Goal: Register for event/course

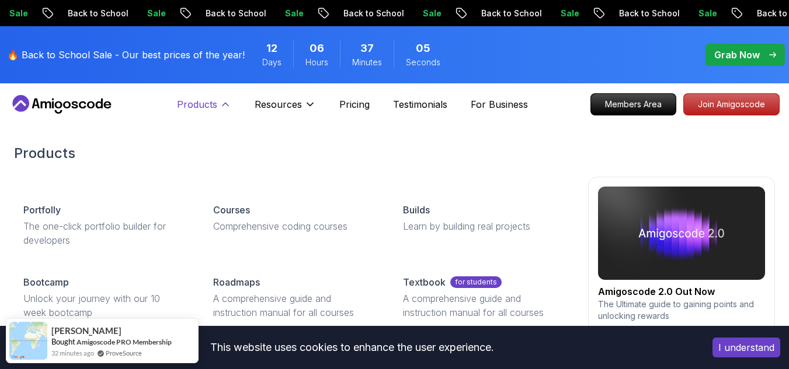
scroll to position [58, 0]
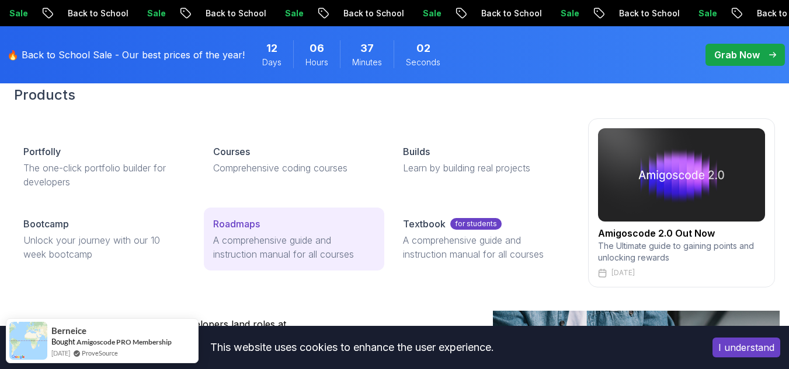
click at [296, 250] on p "A comprehensive guide and instruction manual for all courses" at bounding box center [294, 247] width 162 height 28
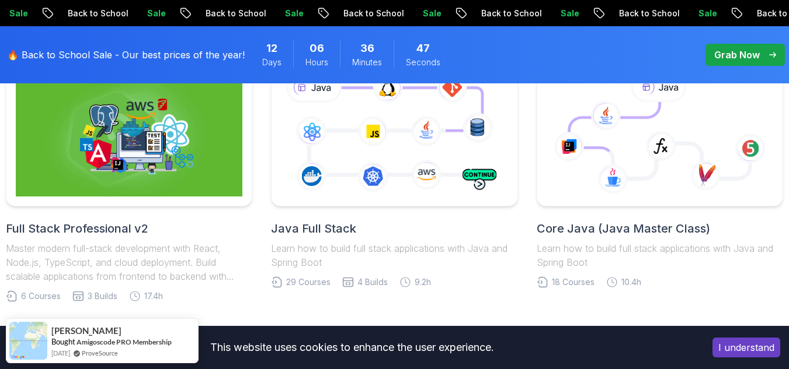
scroll to position [350, 0]
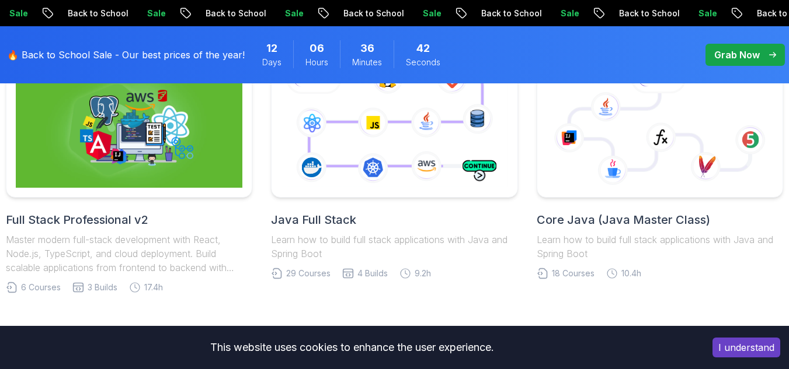
click at [651, 224] on h2 "Core Java (Java Master Class)" at bounding box center [659, 220] width 246 height 16
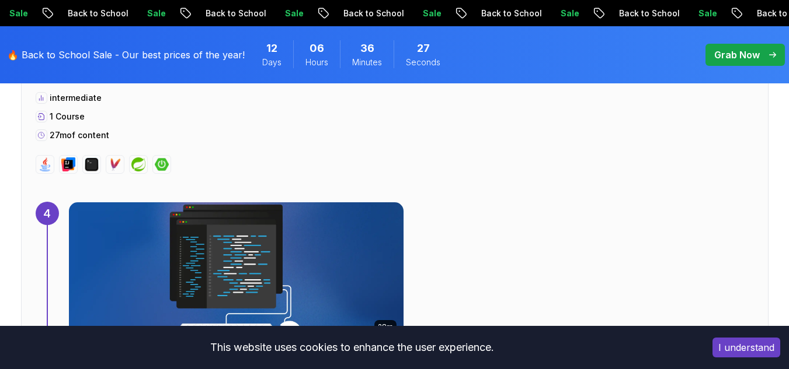
scroll to position [2043, 0]
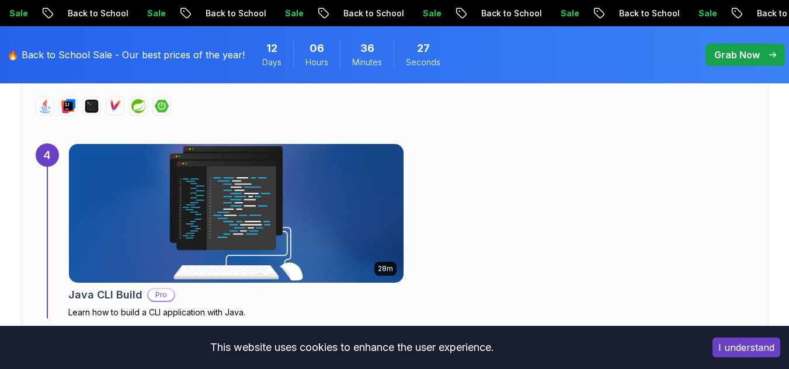
click at [256, 228] on img at bounding box center [235, 214] width 351 height 146
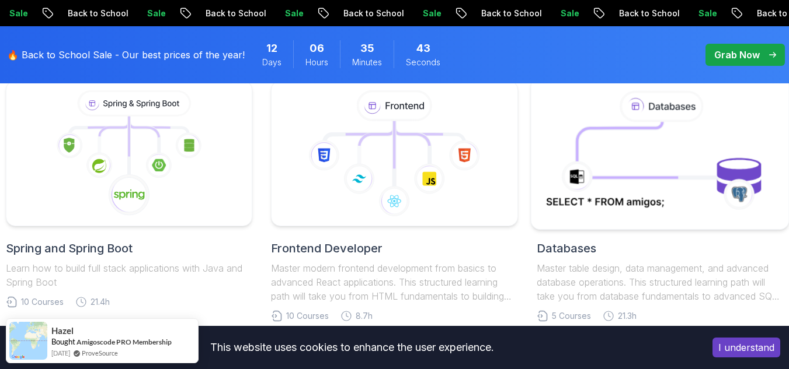
scroll to position [584, 0]
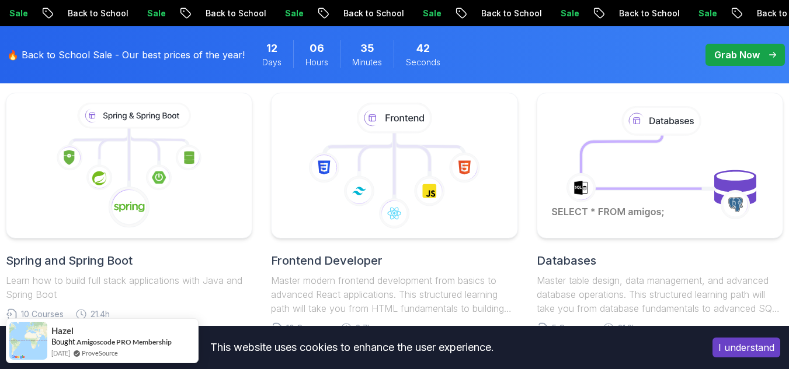
click at [595, 256] on h2 "Databases" at bounding box center [659, 261] width 246 height 16
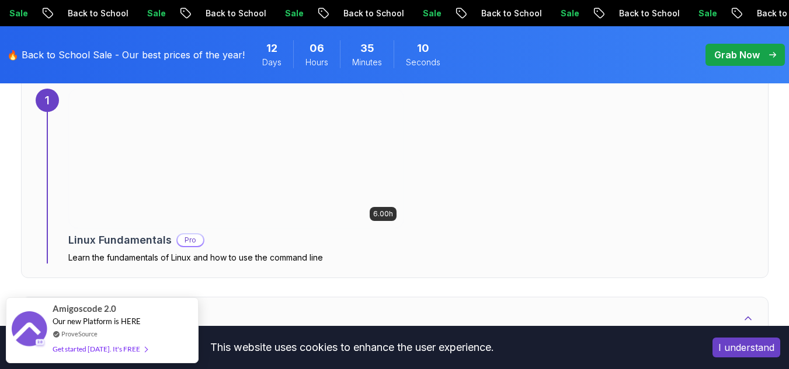
scroll to position [759, 0]
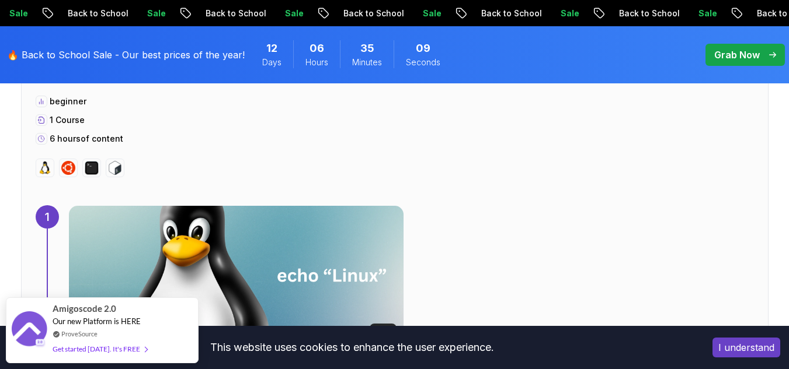
click at [190, 266] on img at bounding box center [235, 276] width 351 height 146
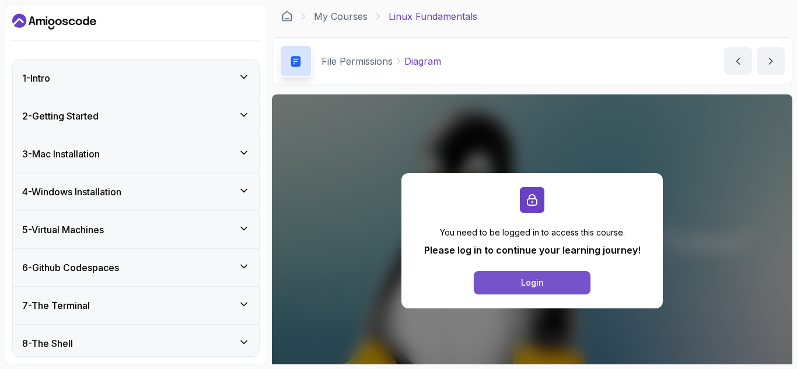
click at [501, 283] on button "Login" at bounding box center [532, 282] width 117 height 23
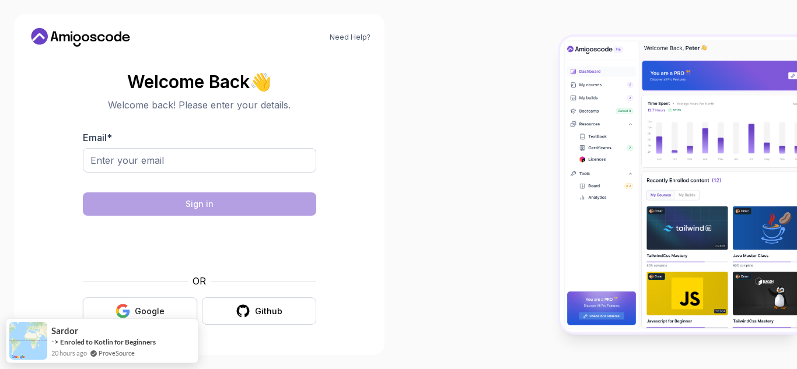
click at [152, 306] on div "Google" at bounding box center [150, 312] width 30 height 12
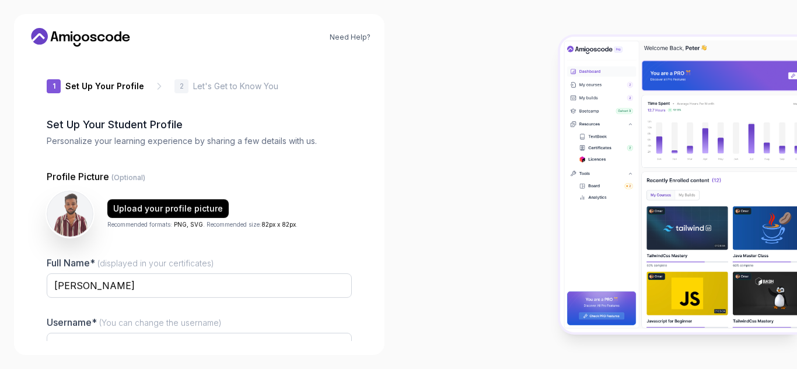
type input "sunnywolfa5c9a"
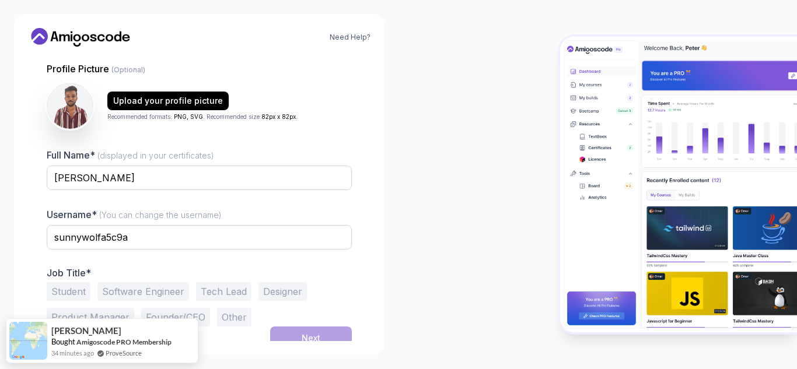
scroll to position [117, 0]
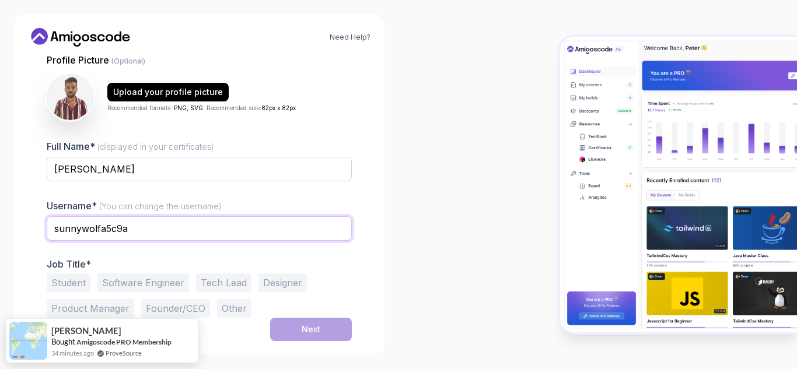
drag, startPoint x: 82, startPoint y: 226, endPoint x: 18, endPoint y: 228, distance: 64.8
click at [18, 228] on div "Need Help? 1 Set Up Your Profile 1 Set Up Your Profile 2 Let's Get to Know You …" at bounding box center [199, 184] width 371 height 341
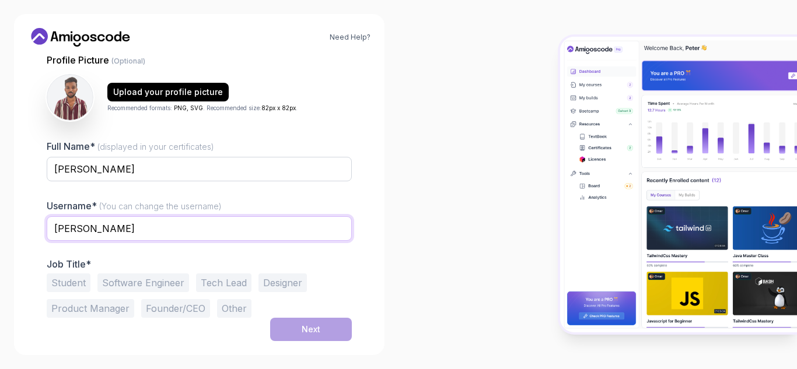
type input "[PERSON_NAME]"
click at [69, 284] on button "Student" at bounding box center [69, 283] width 44 height 19
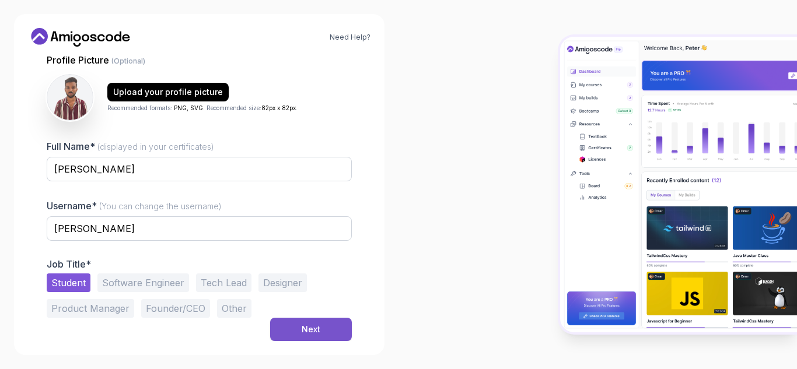
click at [284, 330] on button "Next" at bounding box center [311, 329] width 82 height 23
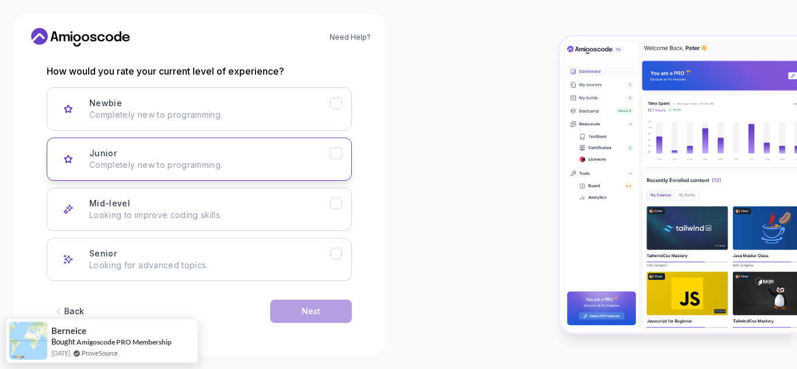
scroll to position [154, 0]
click at [201, 170] on button "Junior Completely new to programming." at bounding box center [199, 158] width 305 height 43
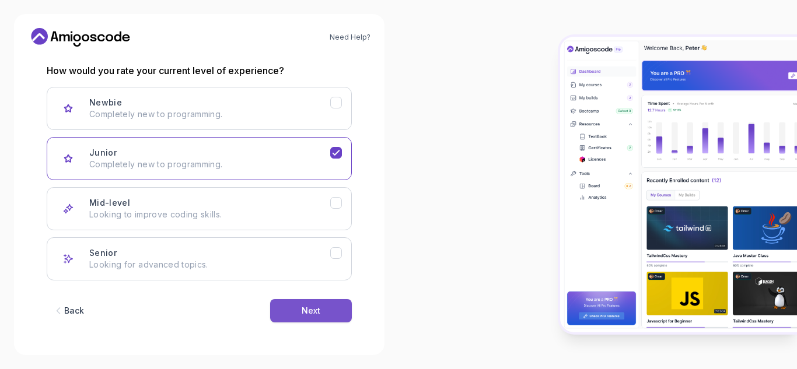
click at [298, 313] on button "Next" at bounding box center [311, 310] width 82 height 23
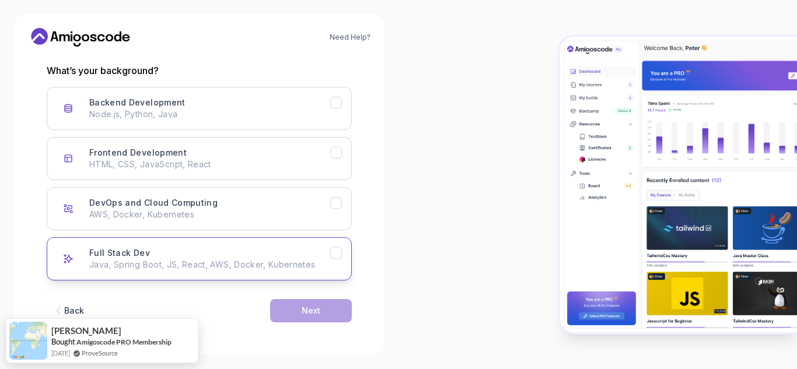
click at [145, 263] on p "Java, Spring Boot, JS, React, AWS, Docker, Kubernetes" at bounding box center [209, 265] width 241 height 12
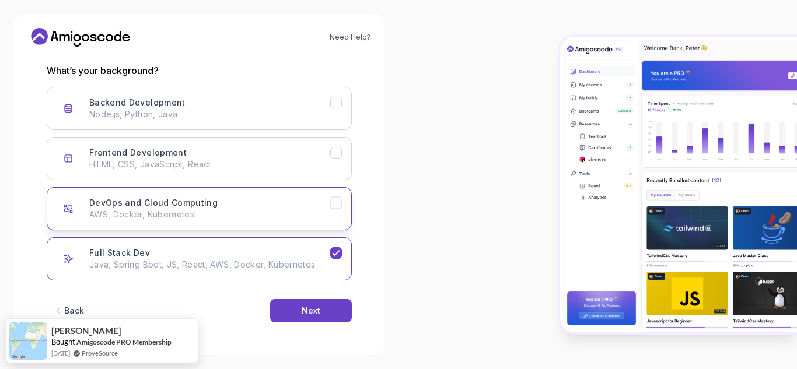
click at [250, 213] on p "AWS, Docker, Kubernetes" at bounding box center [209, 215] width 241 height 12
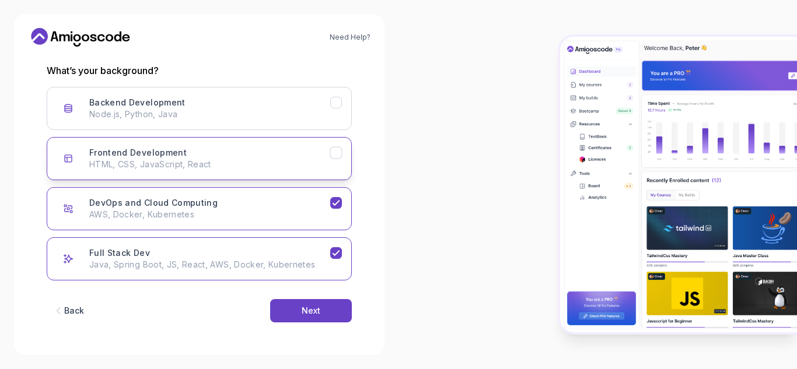
click at [232, 172] on button "Frontend Development HTML, CSS, JavaScript, React" at bounding box center [199, 158] width 305 height 43
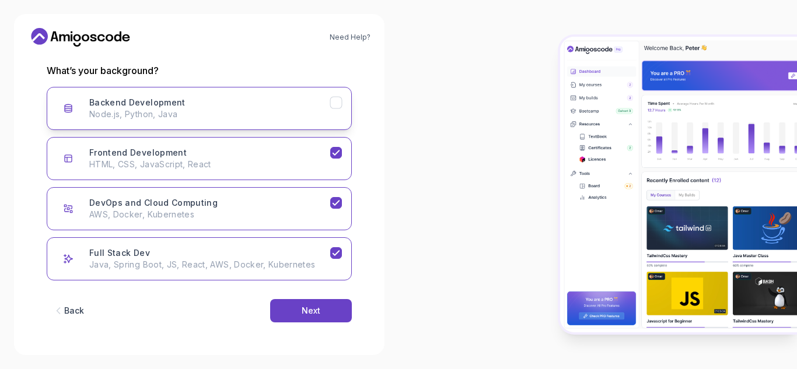
click at [235, 106] on div "Backend Development Node.js, Python, Java" at bounding box center [209, 108] width 241 height 23
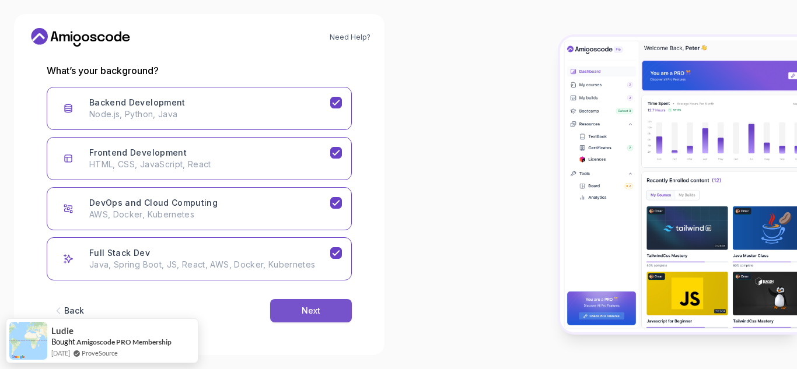
click at [309, 311] on div "Next" at bounding box center [311, 311] width 19 height 12
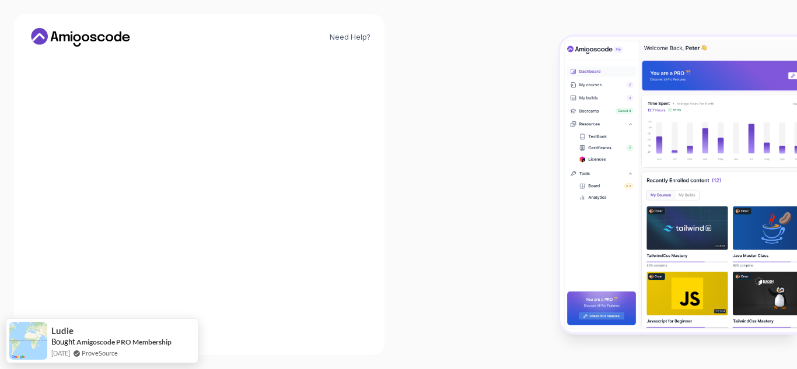
scroll to position [140, 0]
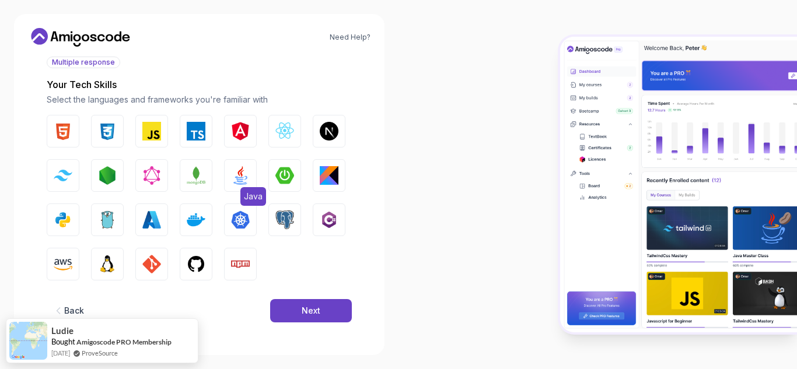
click at [245, 173] on img "button" at bounding box center [240, 175] width 19 height 19
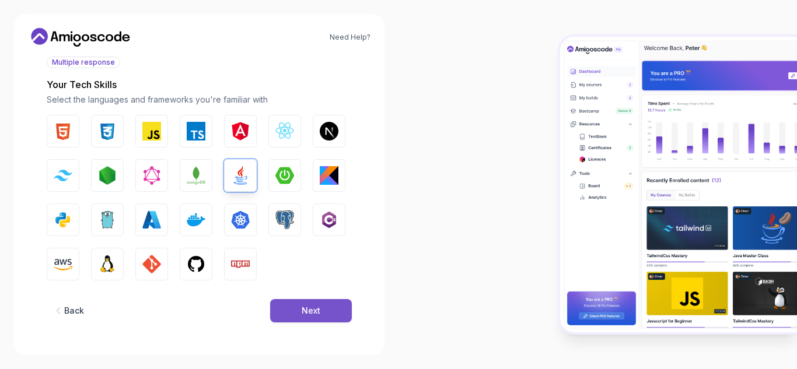
click at [308, 314] on div "Next" at bounding box center [311, 311] width 19 height 12
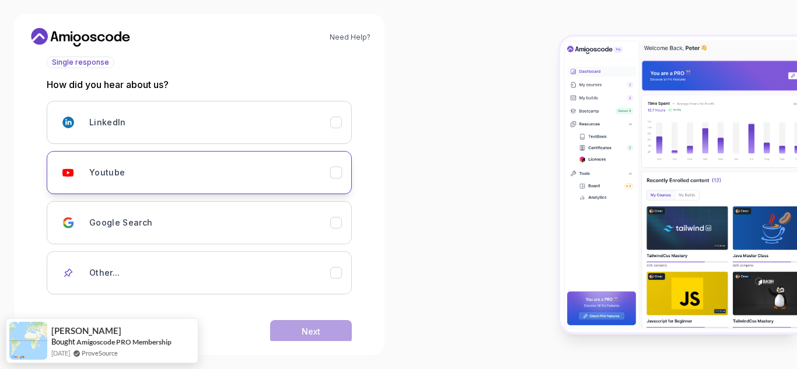
click at [197, 183] on div "Youtube" at bounding box center [209, 172] width 241 height 23
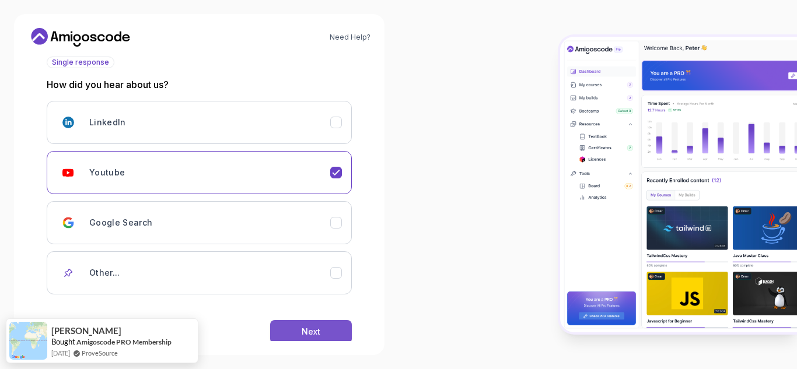
click at [315, 327] on div "Next" at bounding box center [311, 332] width 19 height 12
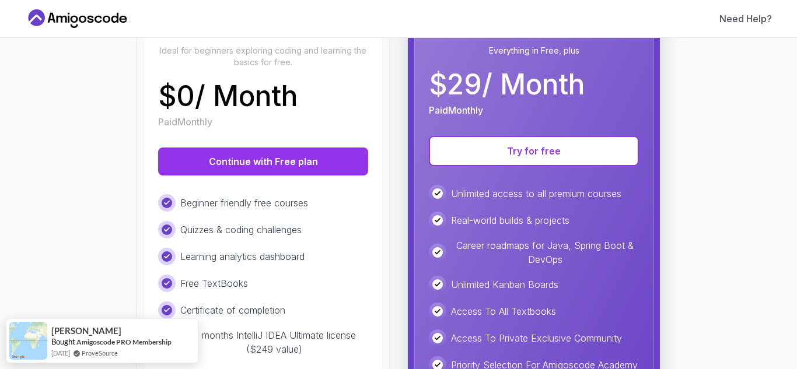
scroll to position [117, 0]
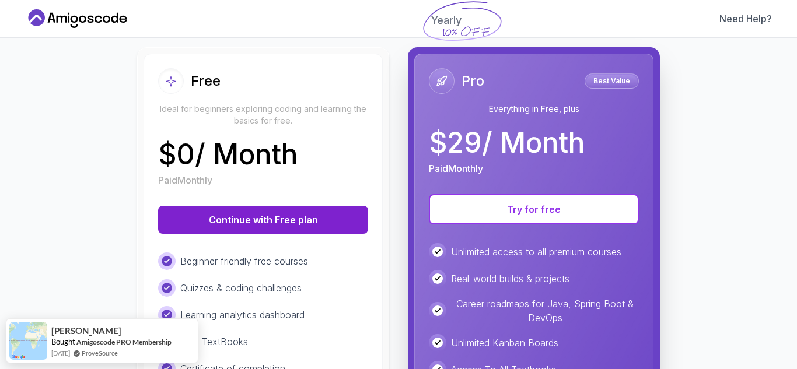
click at [249, 227] on button "Continue with Free plan" at bounding box center [263, 220] width 210 height 28
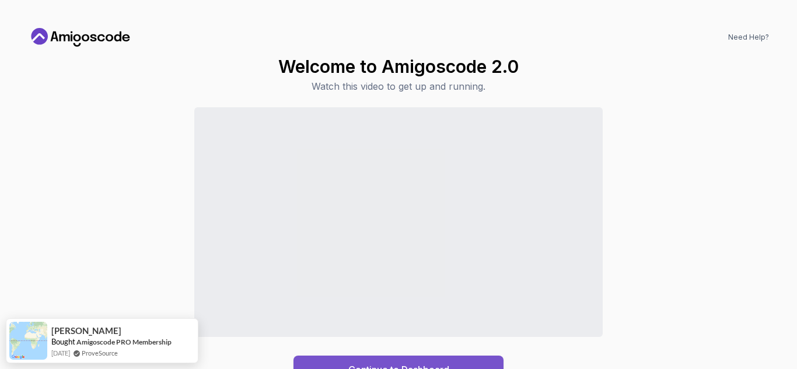
click at [431, 360] on button "Continue to Dashboard" at bounding box center [399, 370] width 210 height 28
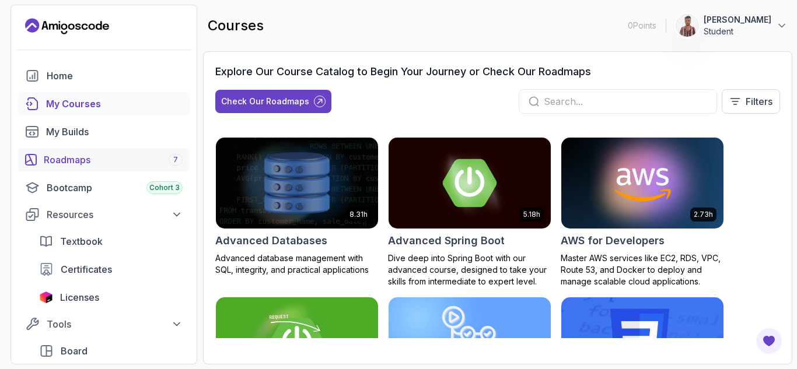
click at [78, 163] on div "Roadmaps 7" at bounding box center [113, 160] width 139 height 14
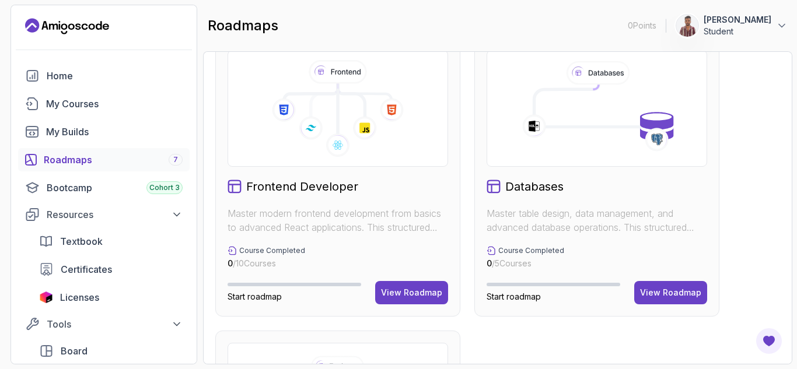
scroll to position [642, 0]
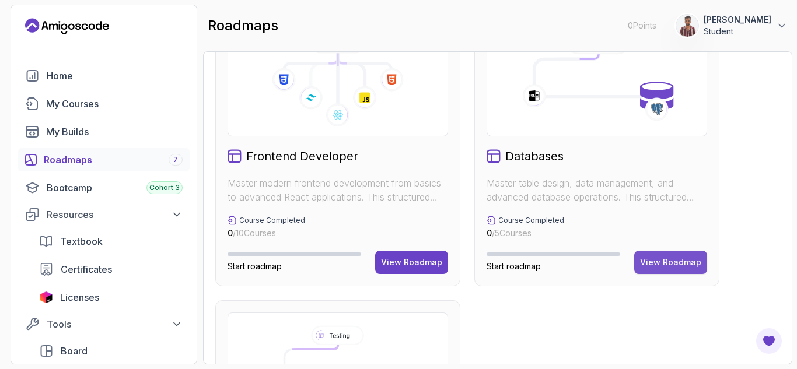
click at [666, 267] on div "View Roadmap" at bounding box center [670, 263] width 61 height 12
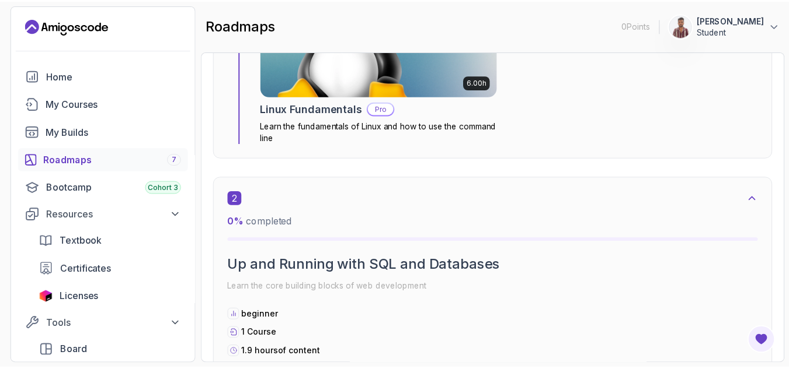
scroll to position [479, 0]
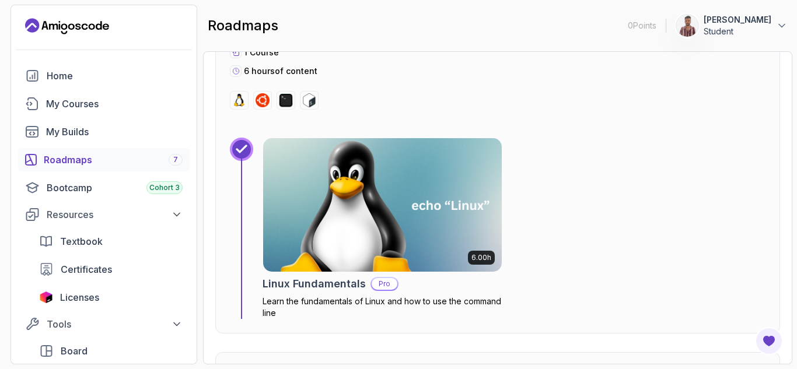
click at [370, 194] on img at bounding box center [382, 205] width 250 height 141
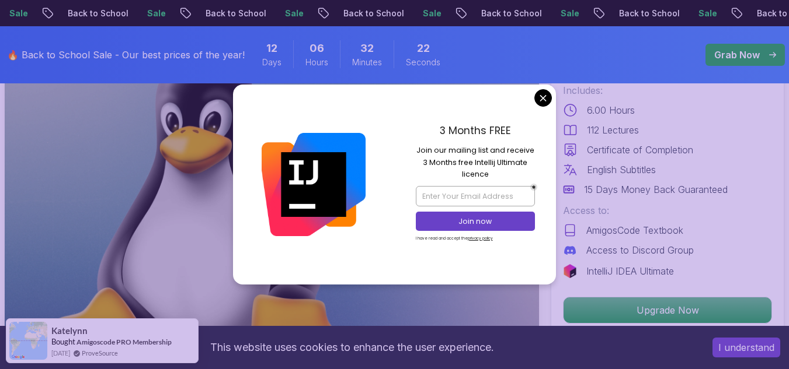
scroll to position [58, 0]
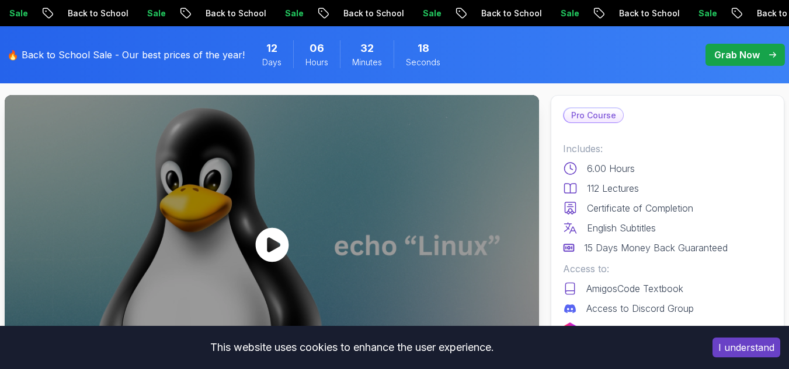
scroll to position [117, 0]
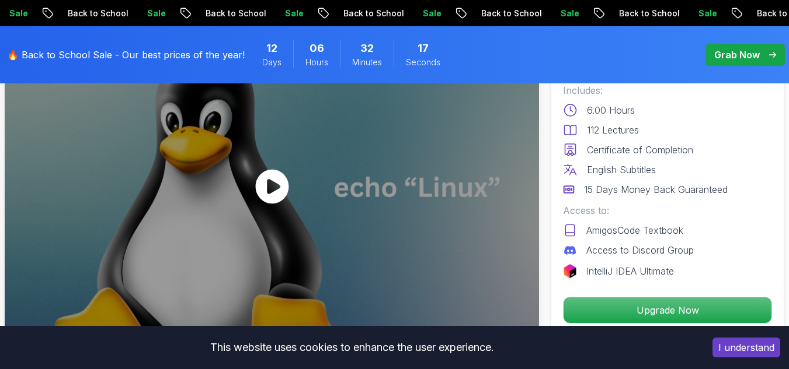
click at [268, 179] on icon at bounding box center [271, 187] width 33 height 34
